Goal: Find specific page/section: Find specific page/section

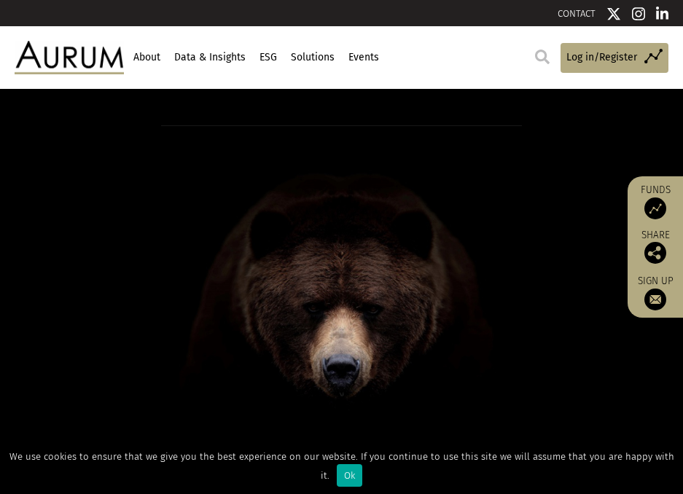
click at [535, 61] on img at bounding box center [542, 57] width 15 height 15
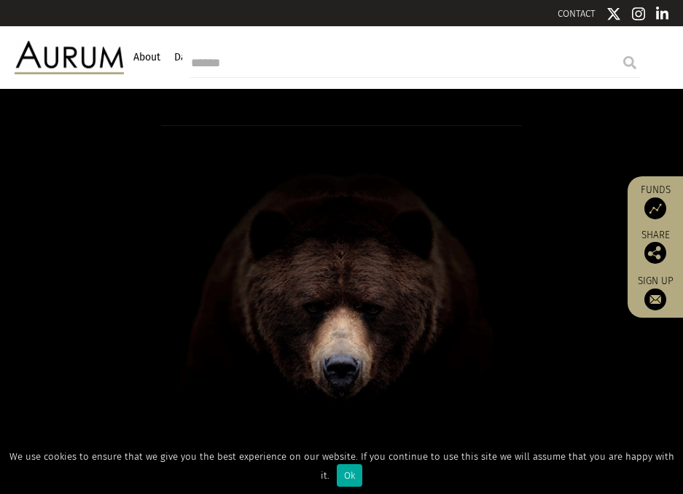
click at [434, 58] on input "search" at bounding box center [414, 63] width 451 height 29
type input "*****"
click at [615, 48] on input "submit" at bounding box center [629, 62] width 29 height 29
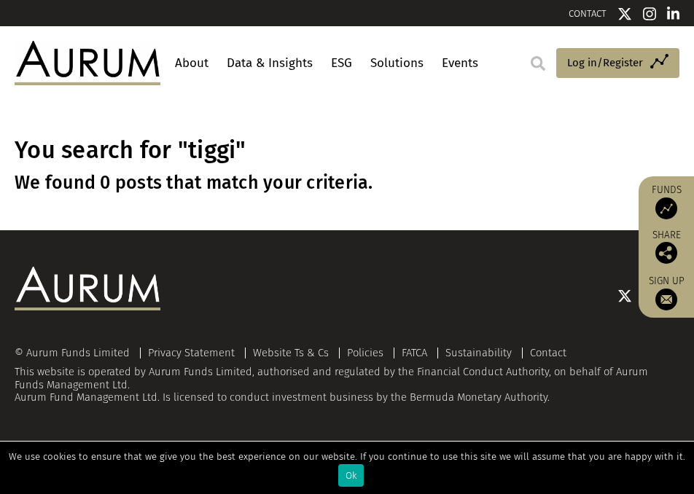
click at [194, 64] on link "About" at bounding box center [191, 63] width 41 height 27
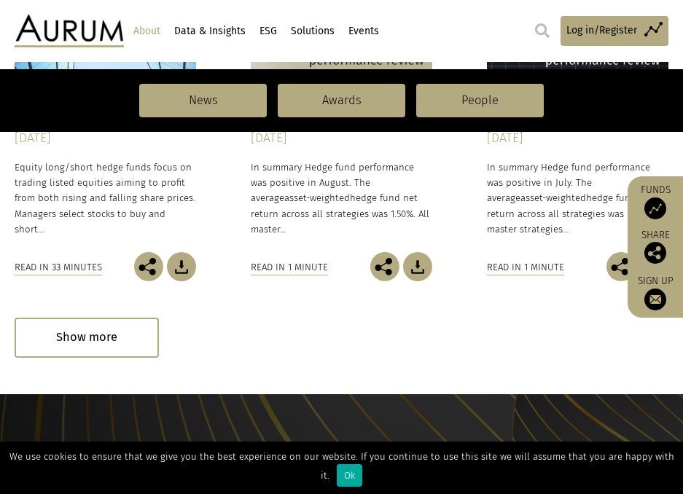
scroll to position [1385, 0]
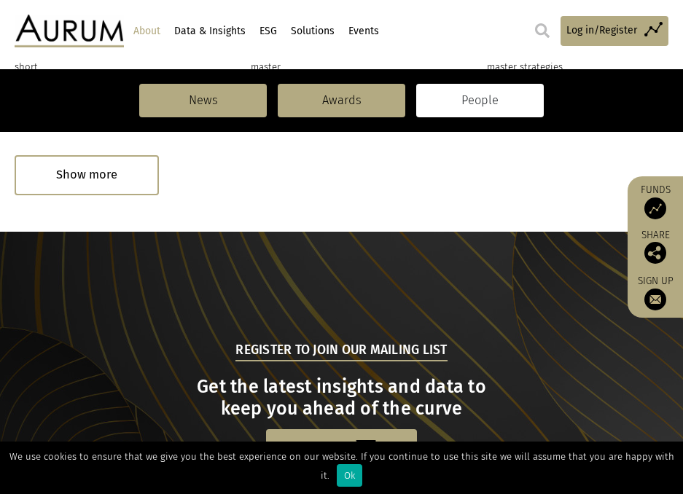
click at [509, 103] on link "People" at bounding box center [480, 101] width 128 height 34
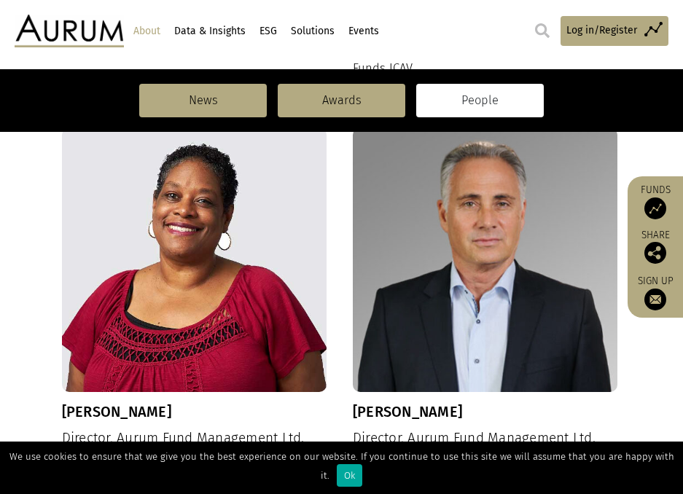
scroll to position [802, 0]
